Goal: Find specific page/section: Find specific page/section

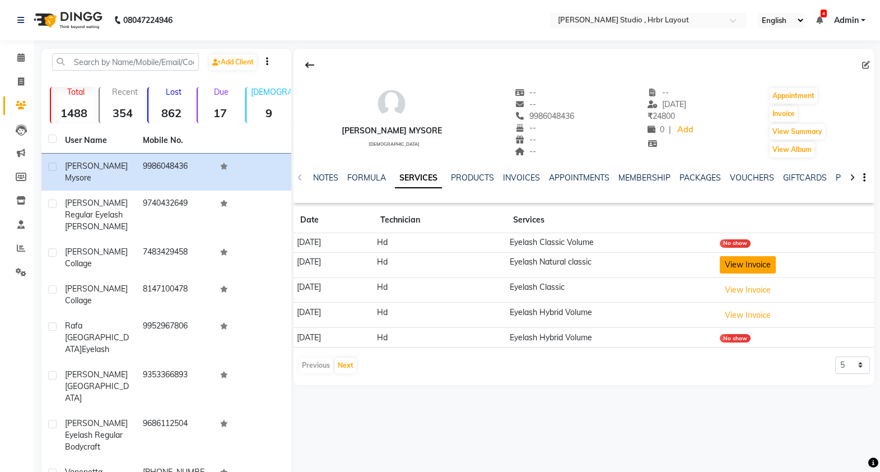
drag, startPoint x: 768, startPoint y: 274, endPoint x: 768, endPoint y: 265, distance: 9.0
click at [768, 265] on td "View Invoice" at bounding box center [795, 264] width 158 height 25
click at [768, 265] on button "View Invoice" at bounding box center [748, 264] width 56 height 17
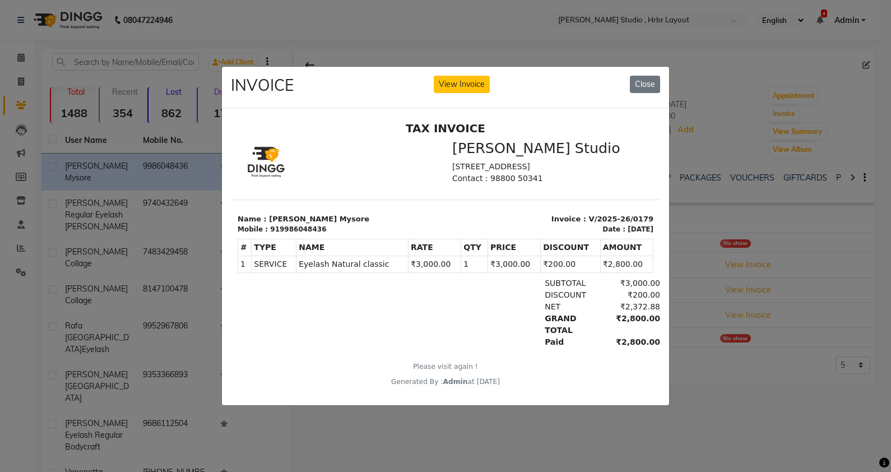
click at [703, 304] on ngb-modal-window "INVOICE View Invoice Close" at bounding box center [445, 236] width 891 height 472
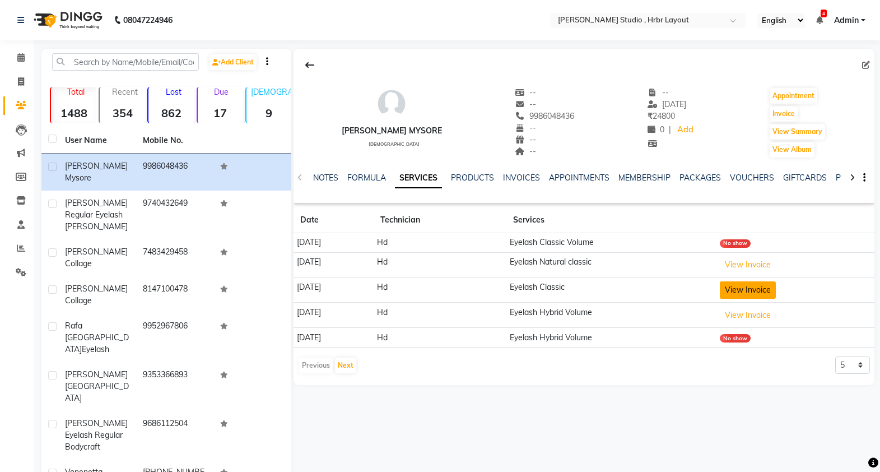
click at [753, 289] on button "View Invoice" at bounding box center [748, 289] width 56 height 17
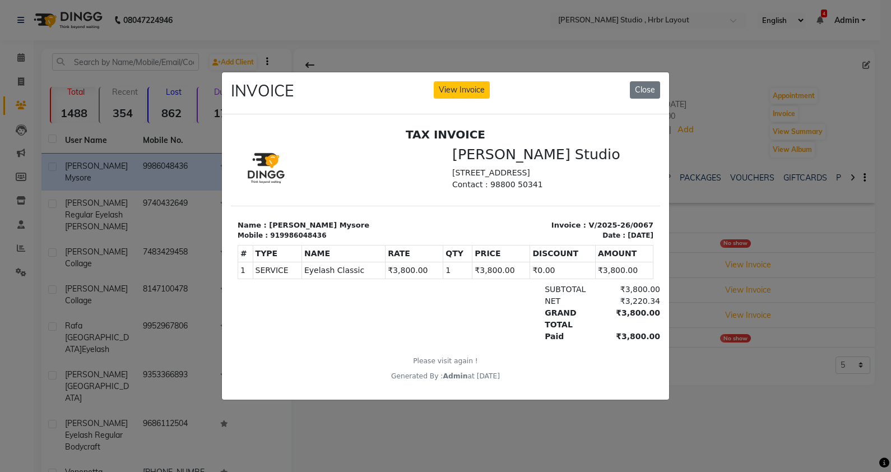
click at [713, 304] on ngb-modal-window "INVOICE View Invoice Close" at bounding box center [445, 236] width 891 height 472
